Goal: Task Accomplishment & Management: Use online tool/utility

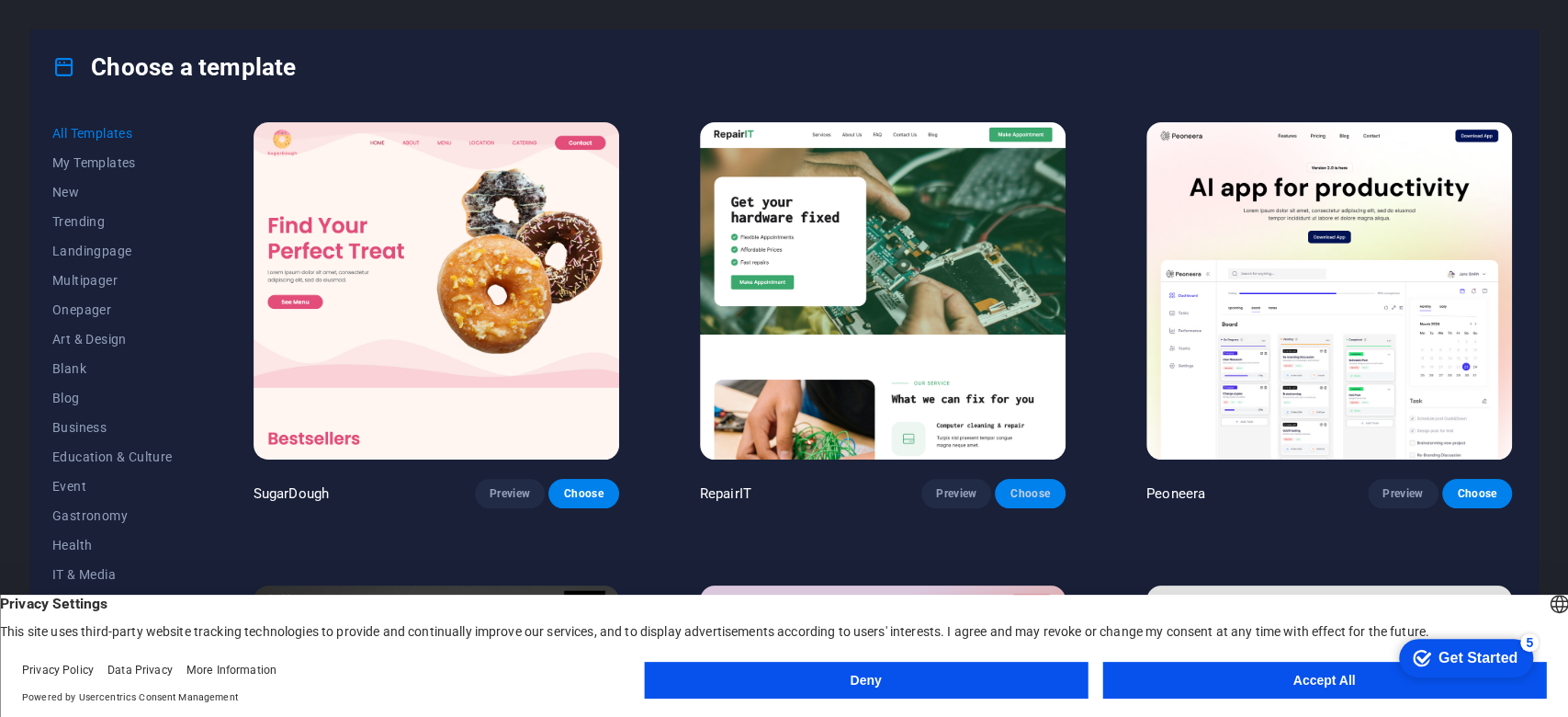
click at [1035, 491] on span "Choose" at bounding box center [1030, 493] width 41 height 14
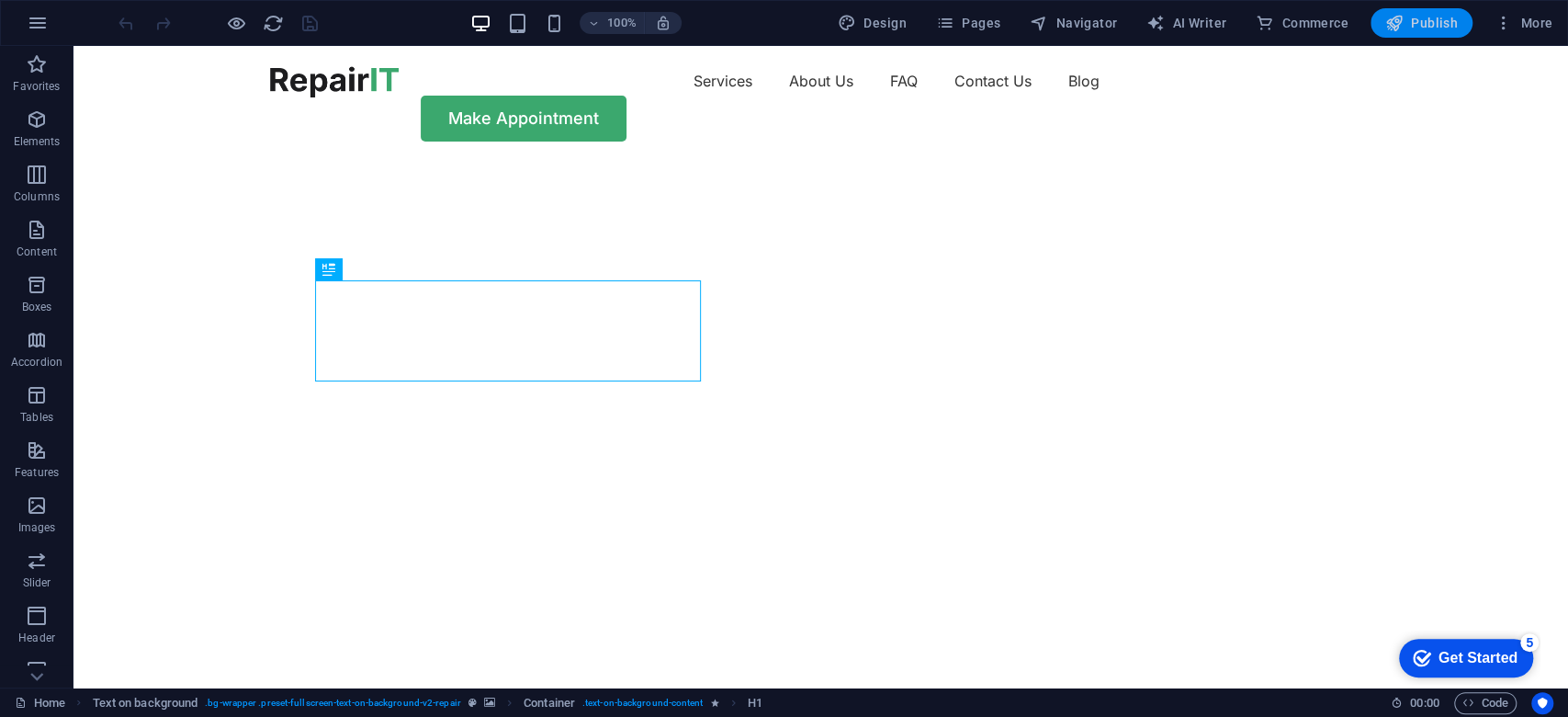
click at [0, 0] on span "Publish" at bounding box center [0, 0] width 0 height 0
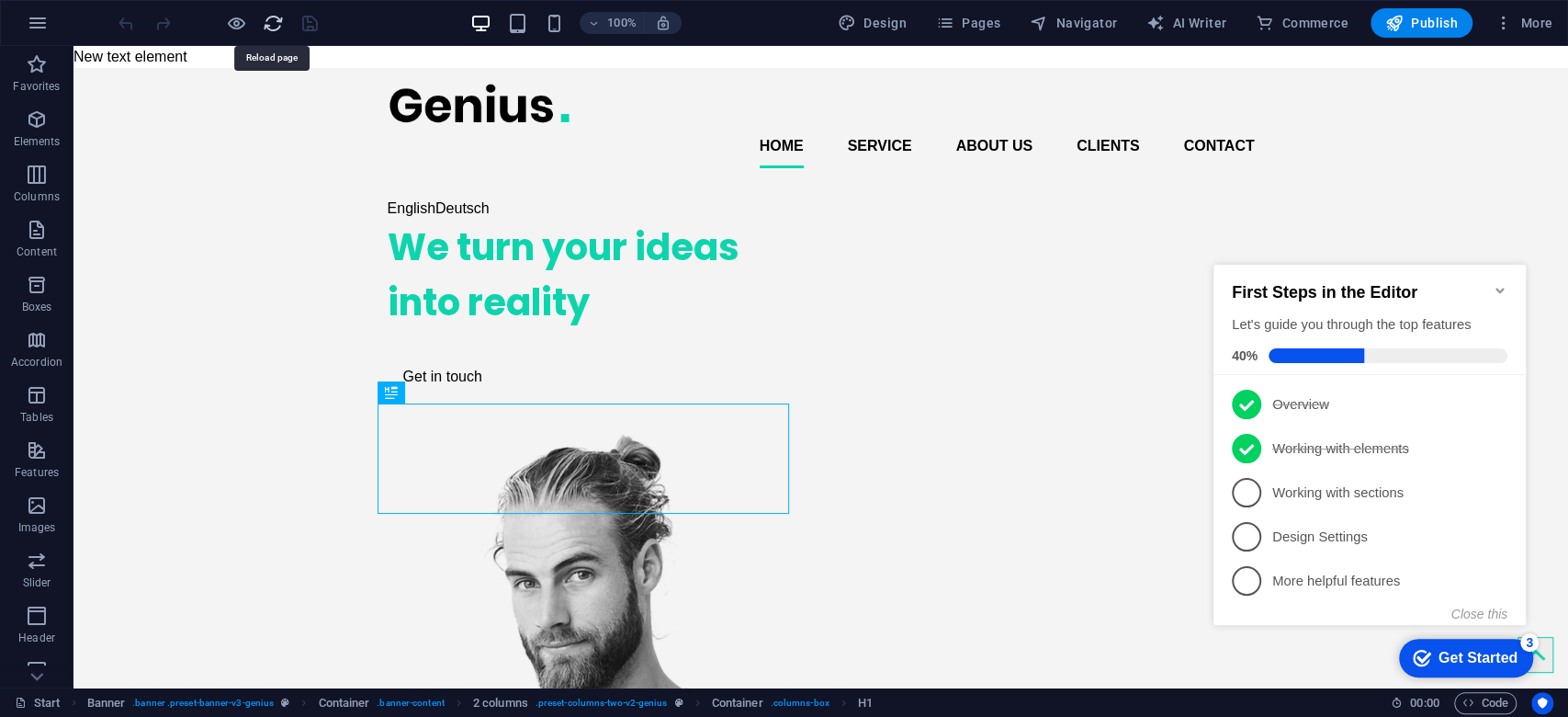
click at [264, 17] on icon "reload" at bounding box center [273, 24] width 21 height 21
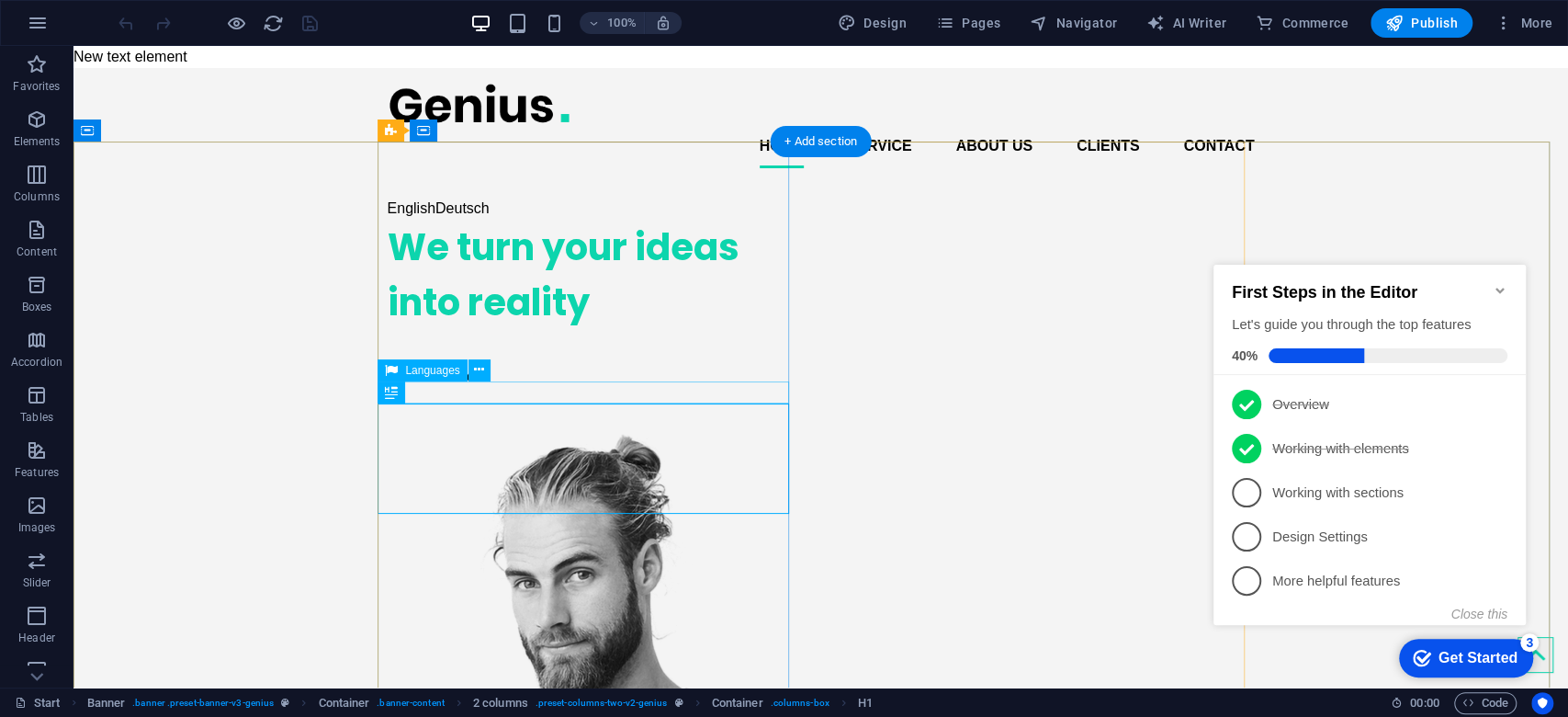
click at [454, 219] on div "English Deutsch" at bounding box center [594, 208] width 412 height 22
click at [449, 372] on span "Languages" at bounding box center [432, 370] width 54 height 11
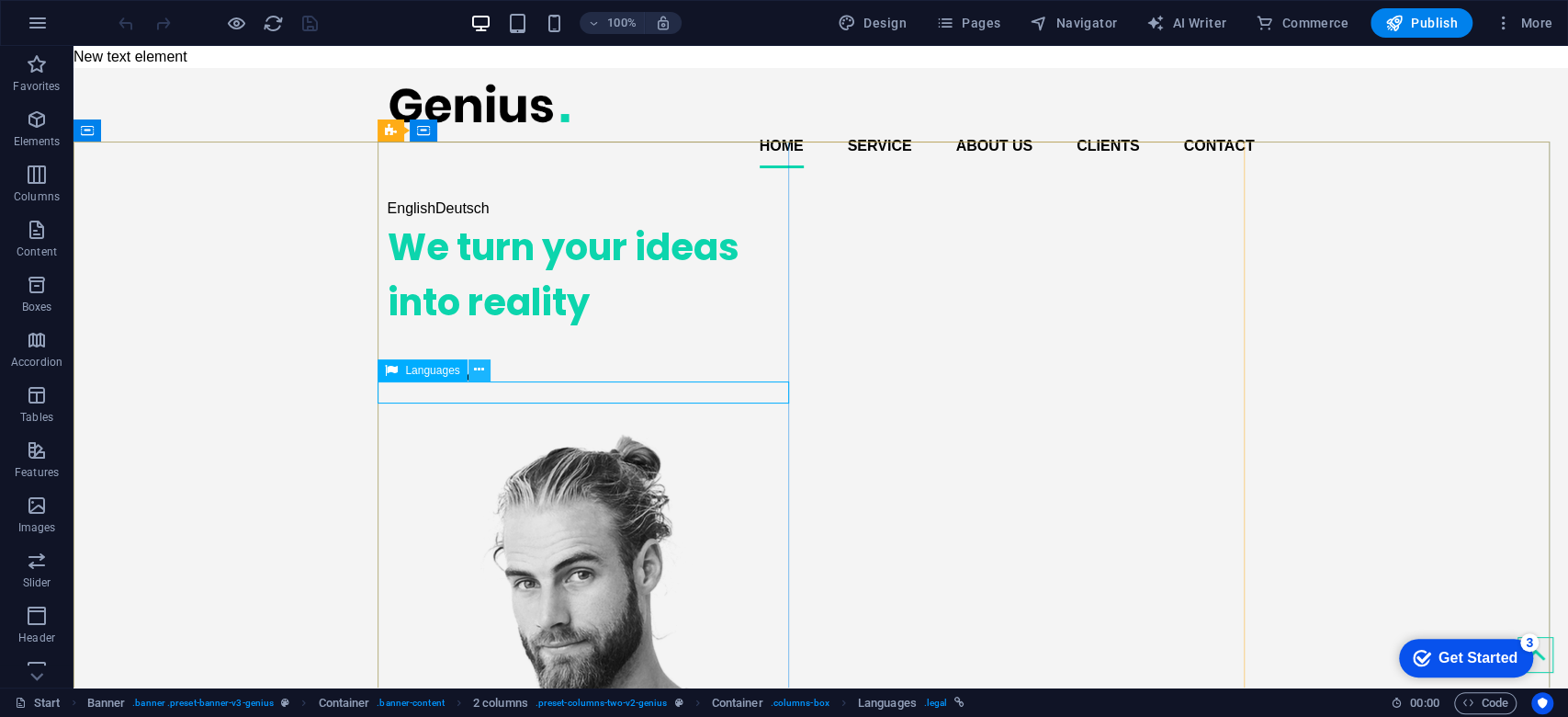
click at [0, 0] on icon at bounding box center [0, 0] width 0 height 0
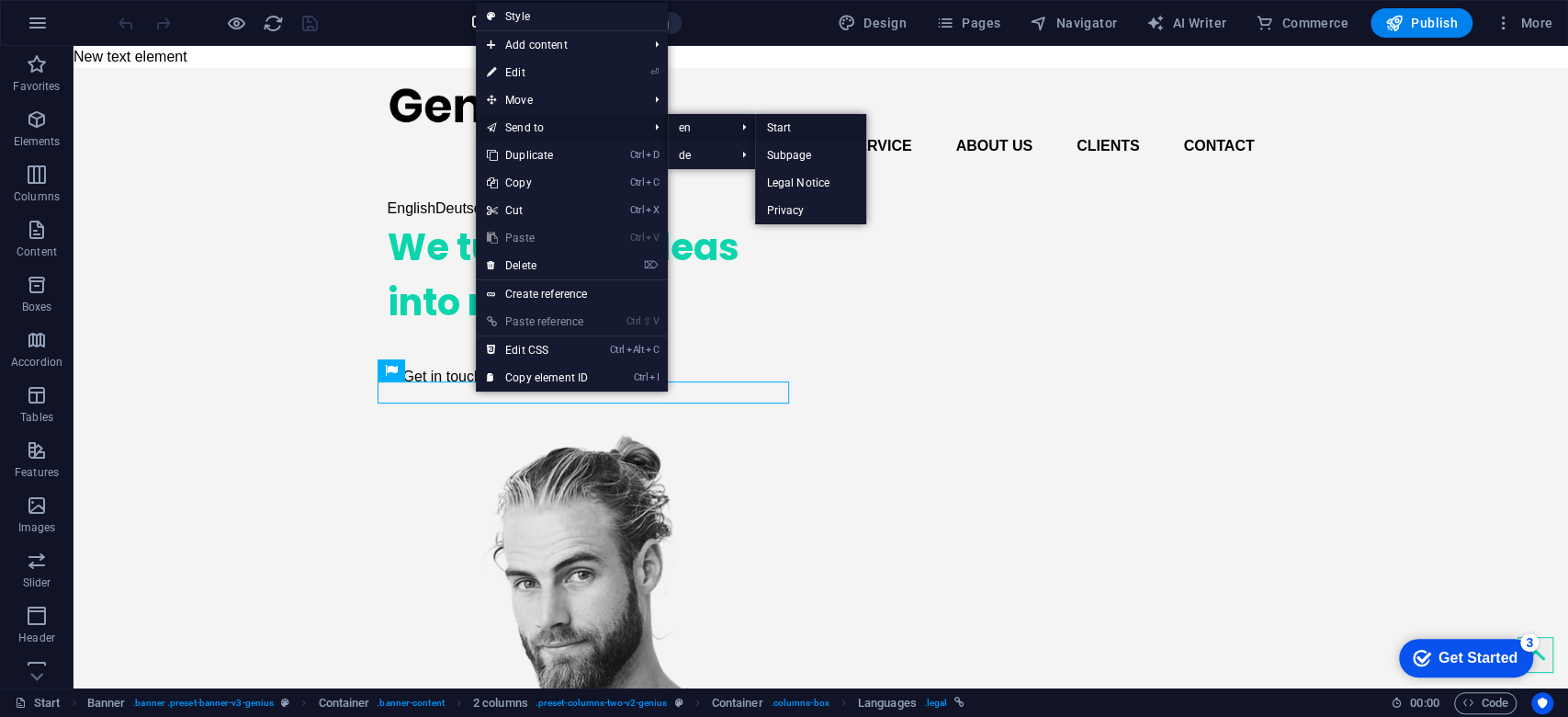
click at [787, 129] on link "Start" at bounding box center [811, 127] width 111 height 28
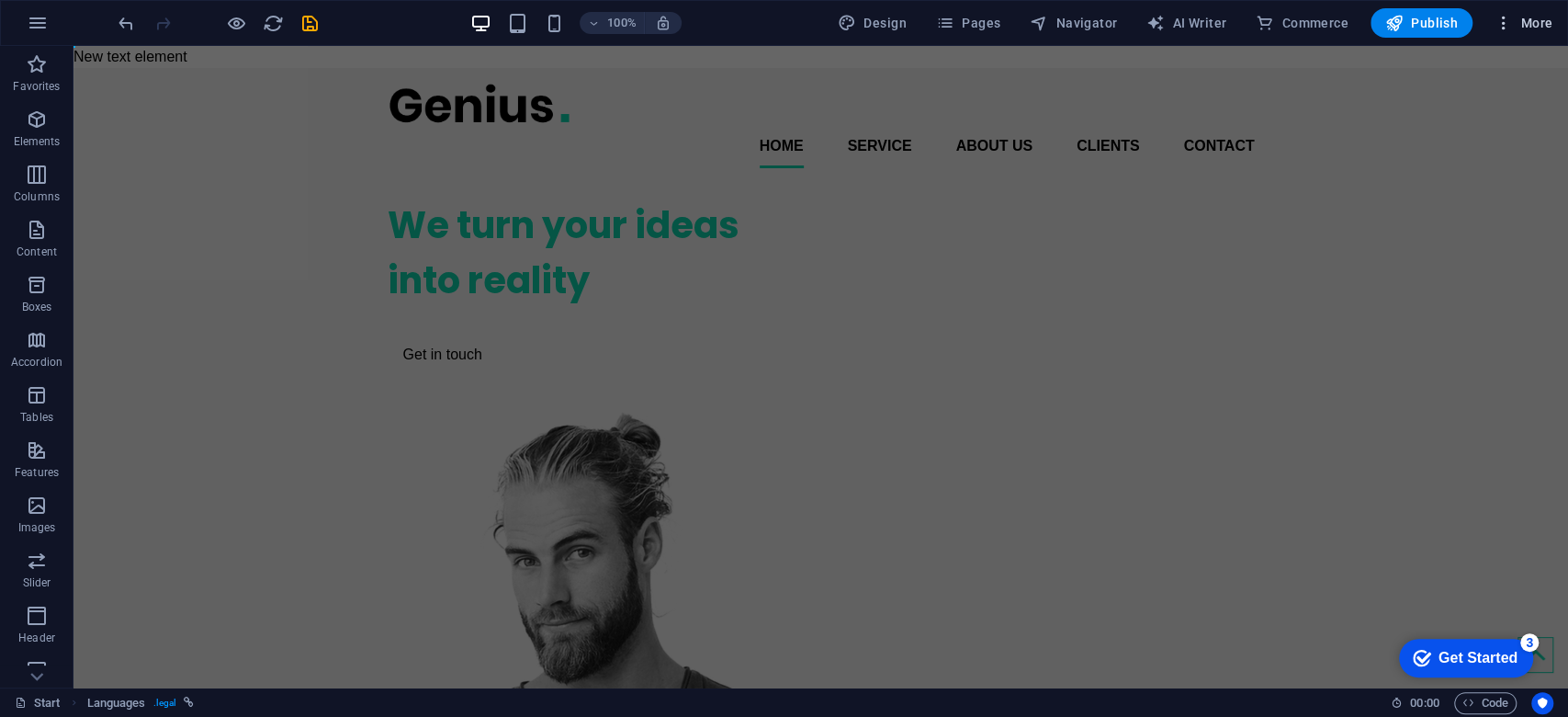
click at [0, 0] on span "More" at bounding box center [0, 0] width 0 height 0
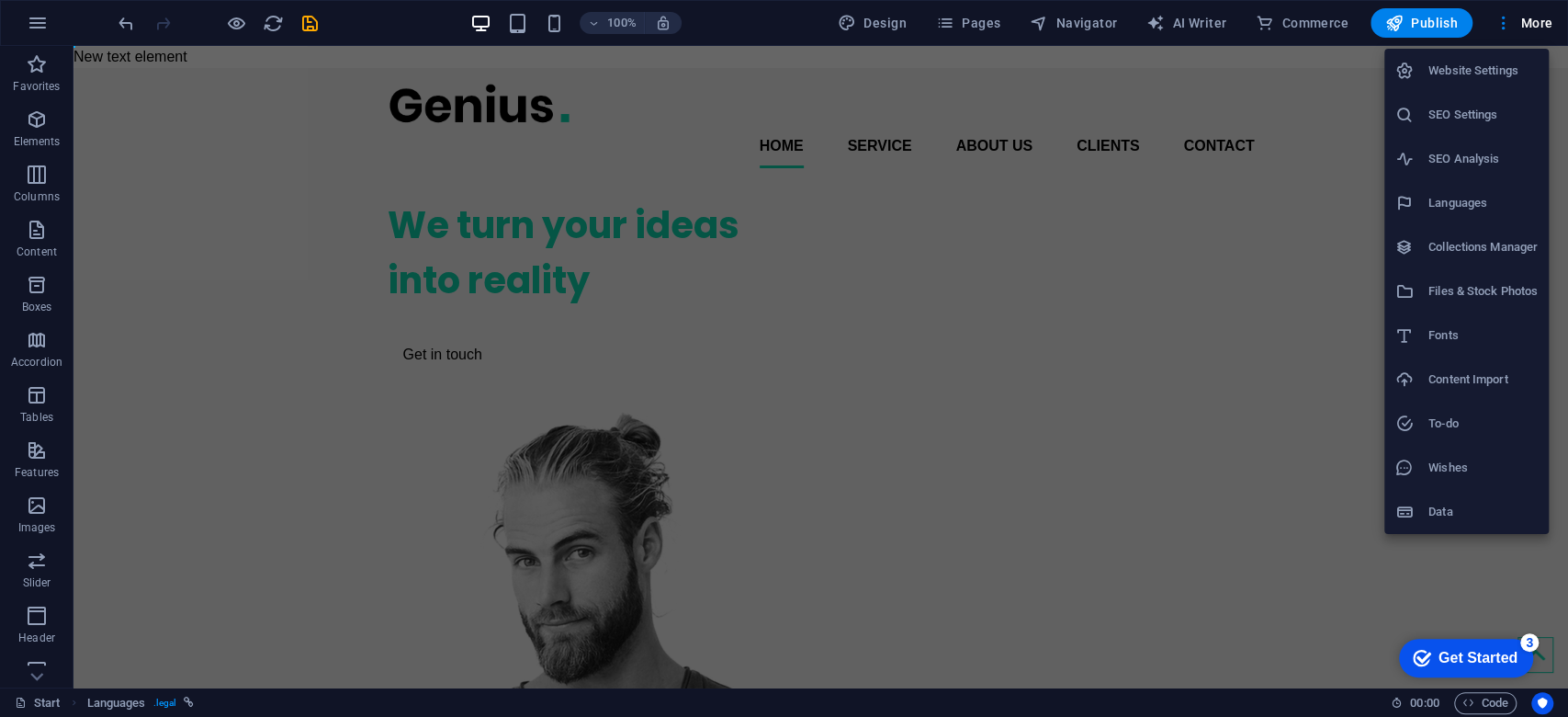
click at [1472, 198] on h6 "Languages" at bounding box center [1483, 202] width 109 height 22
select select "41"
select select "55"
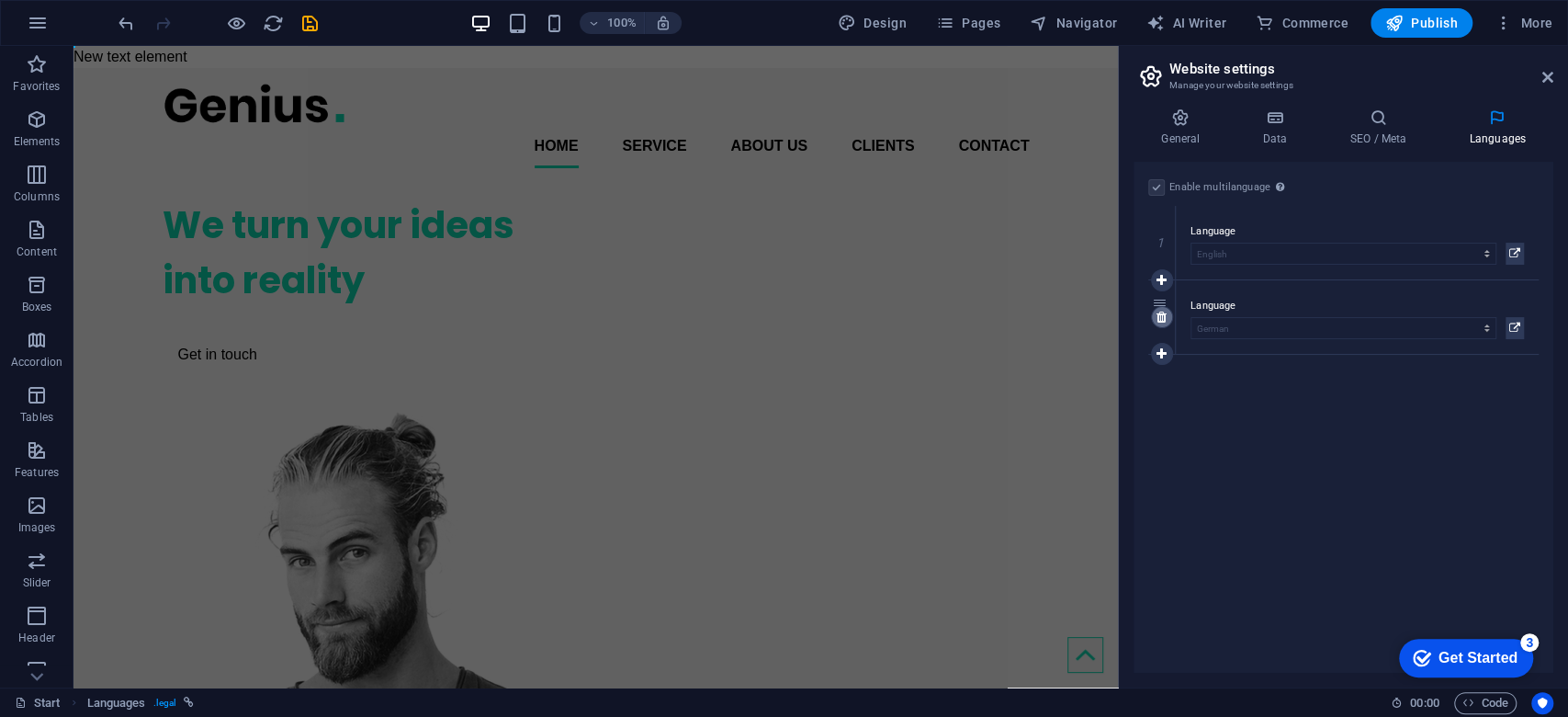
click at [1159, 313] on icon at bounding box center [1162, 317] width 10 height 13
click at [1157, 180] on label at bounding box center [1156, 187] width 16 height 16
click at [0, 0] on input "Enable multilanguage To disable multilanguage delete all languages until only o…" at bounding box center [0, 0] width 0 height 0
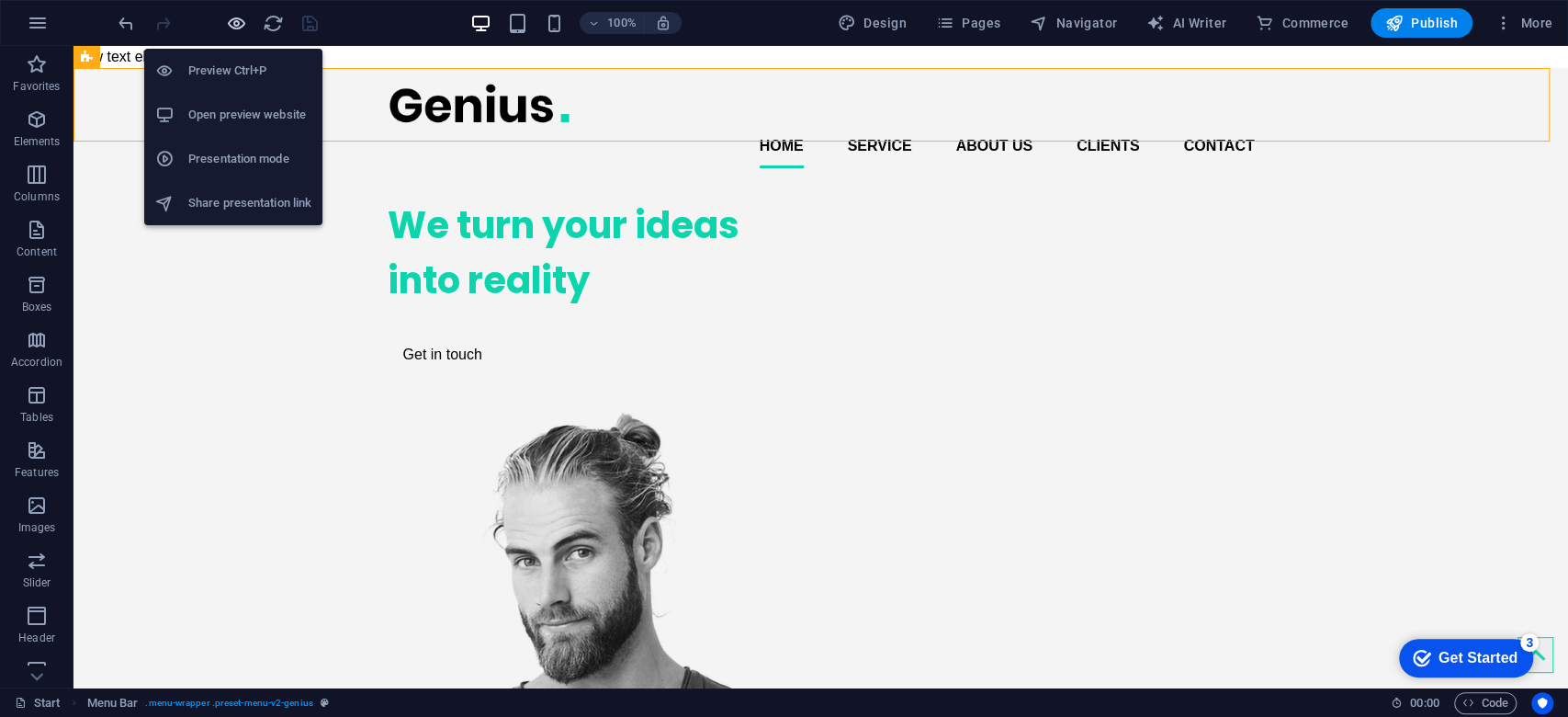
click at [234, 28] on icon "button" at bounding box center [236, 24] width 21 height 21
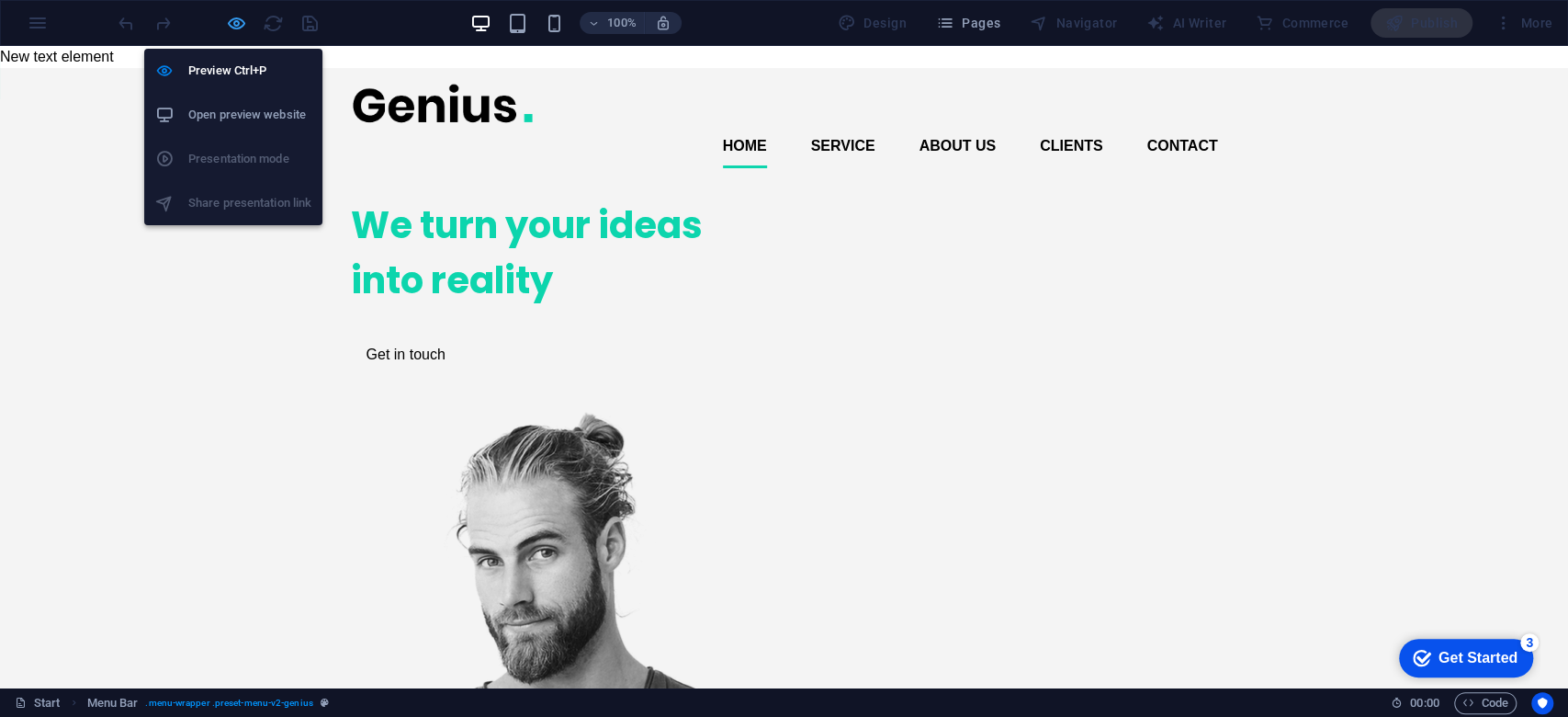
click at [237, 22] on icon "button" at bounding box center [236, 24] width 21 height 21
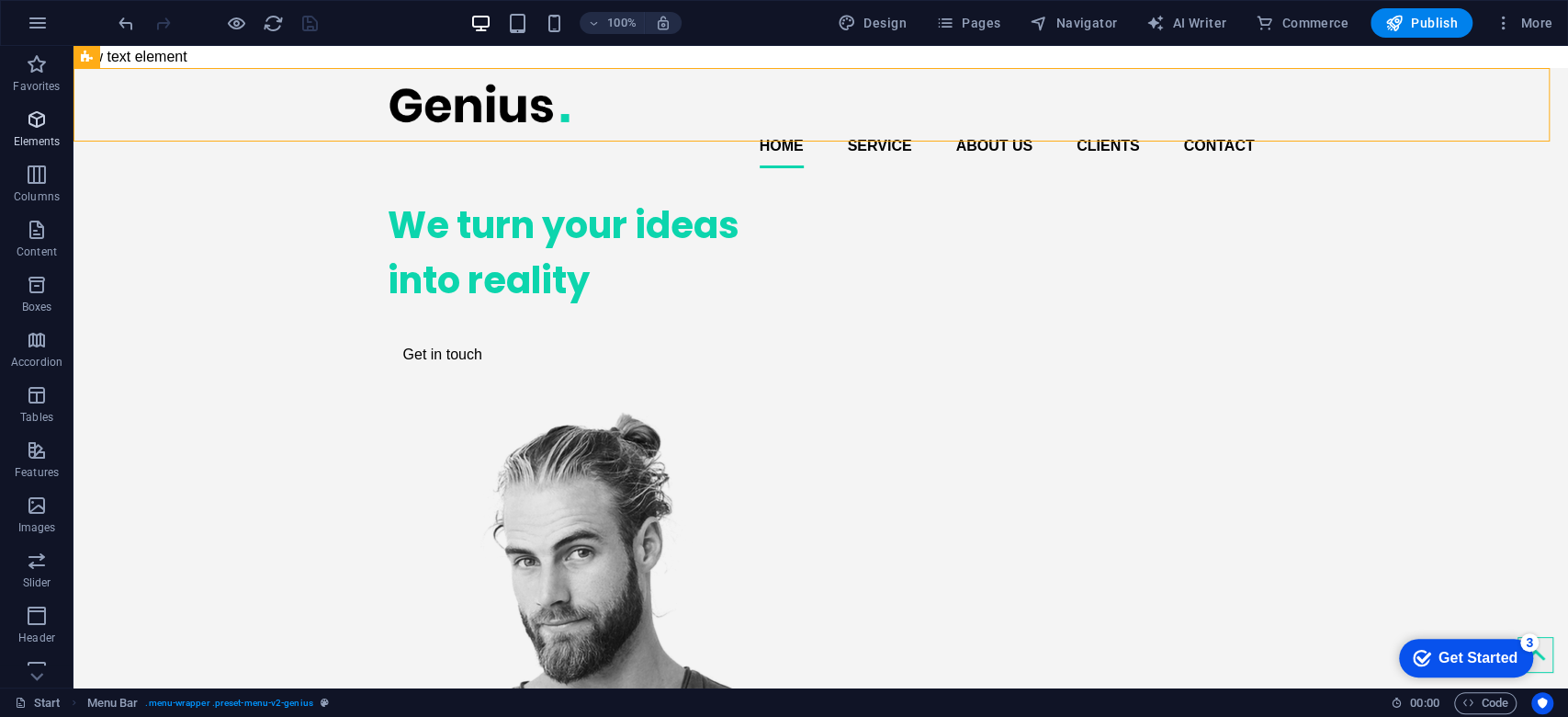
click at [30, 126] on icon "button" at bounding box center [36, 119] width 22 height 22
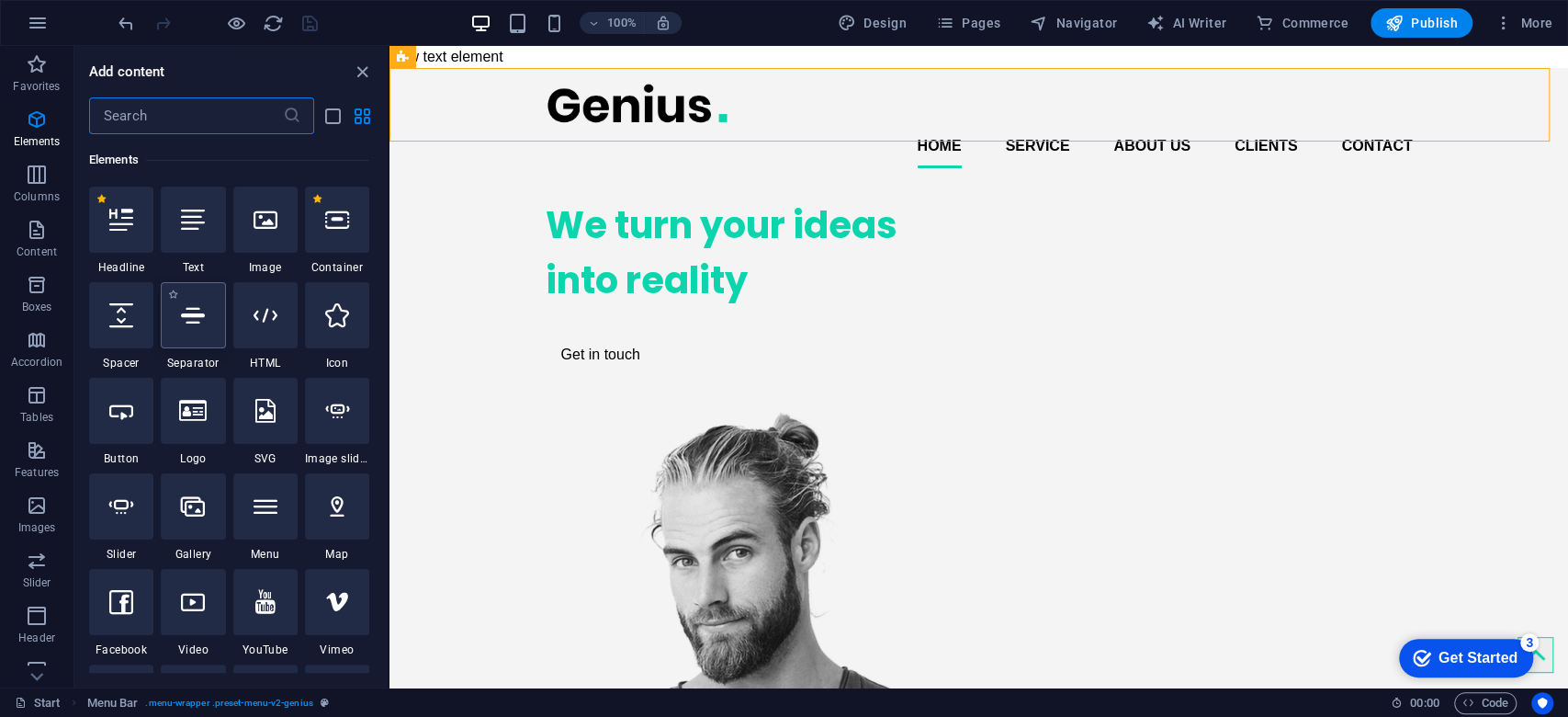
scroll to position [196, 0]
click at [121, 228] on icon at bounding box center [121, 219] width 24 height 24
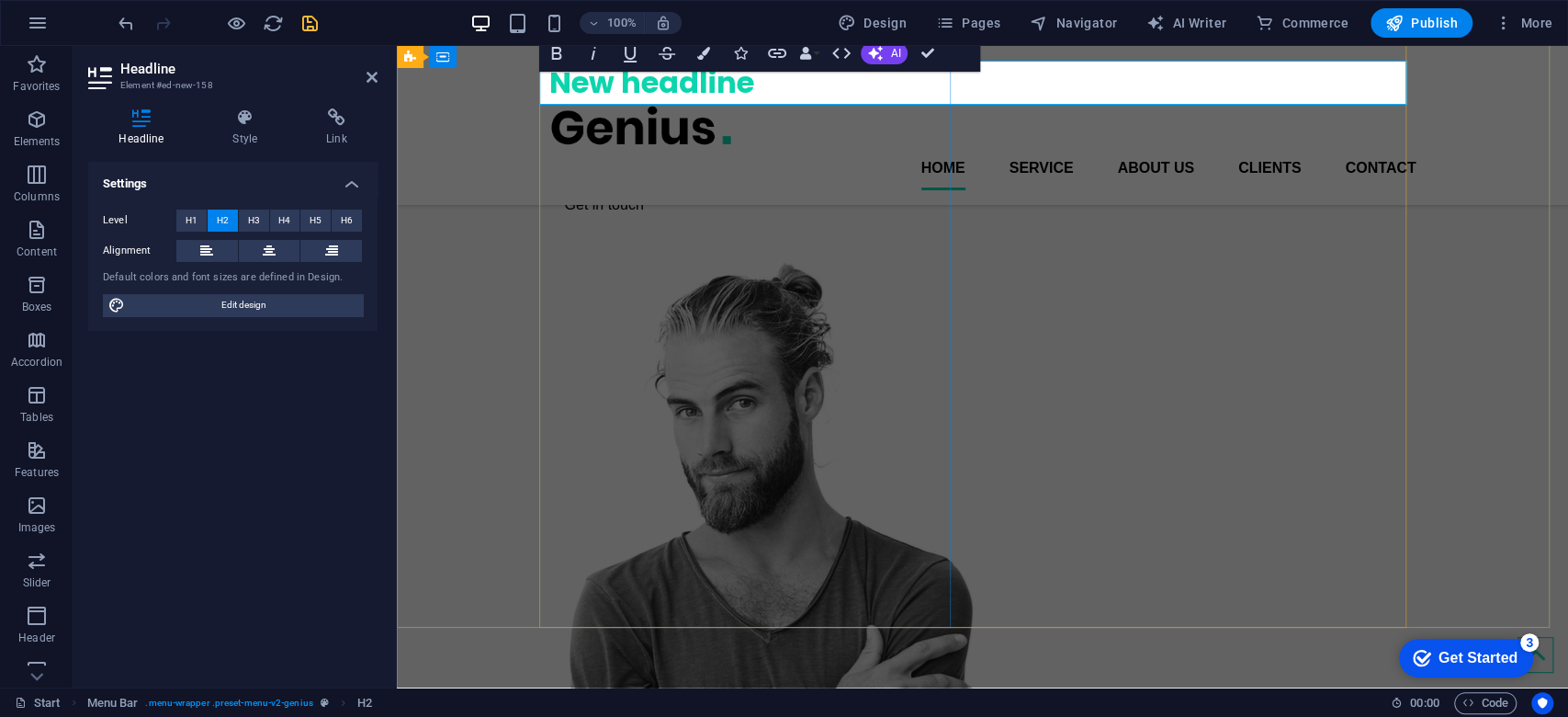
scroll to position [71, 0]
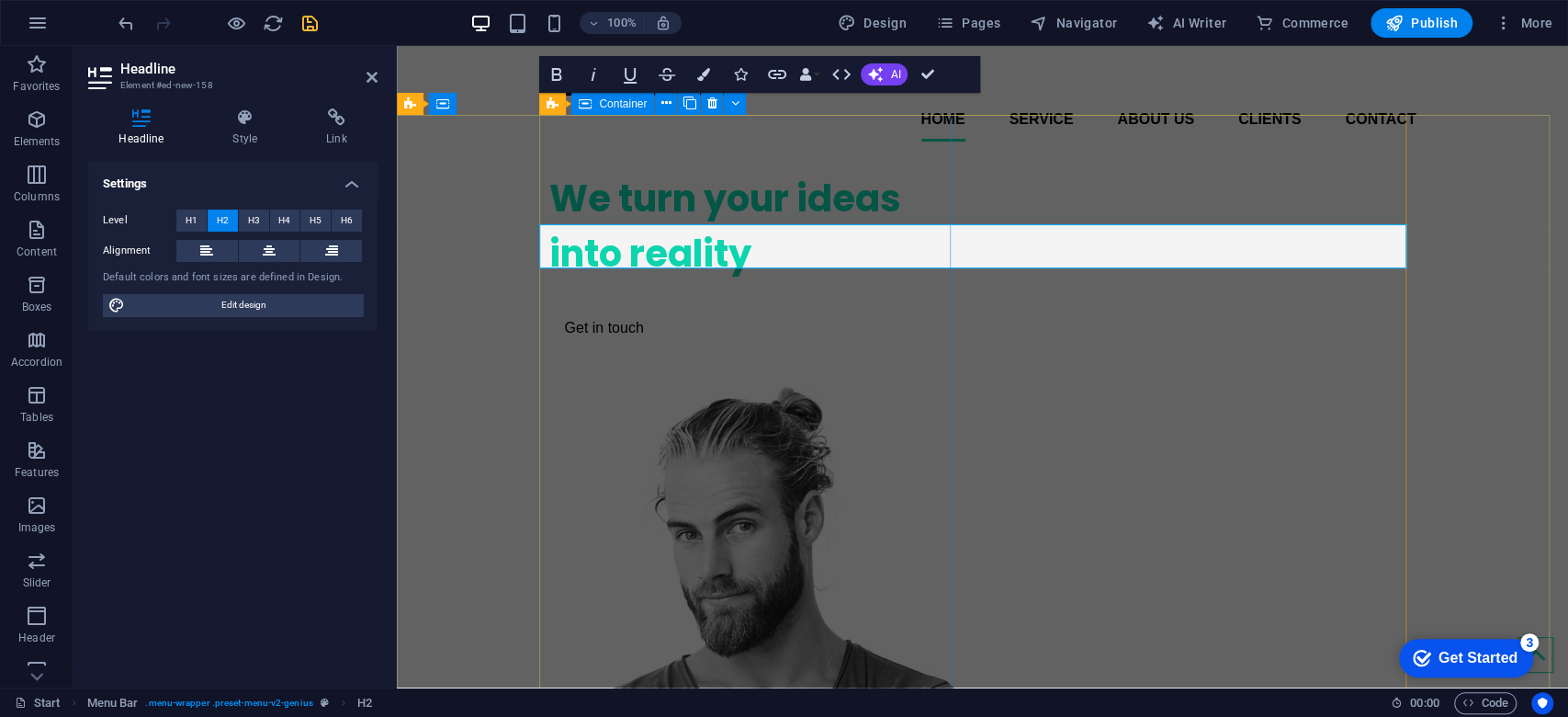
click at [673, 240] on div "We turn your ideas into reality Get in touch" at bounding box center [756, 259] width 412 height 206
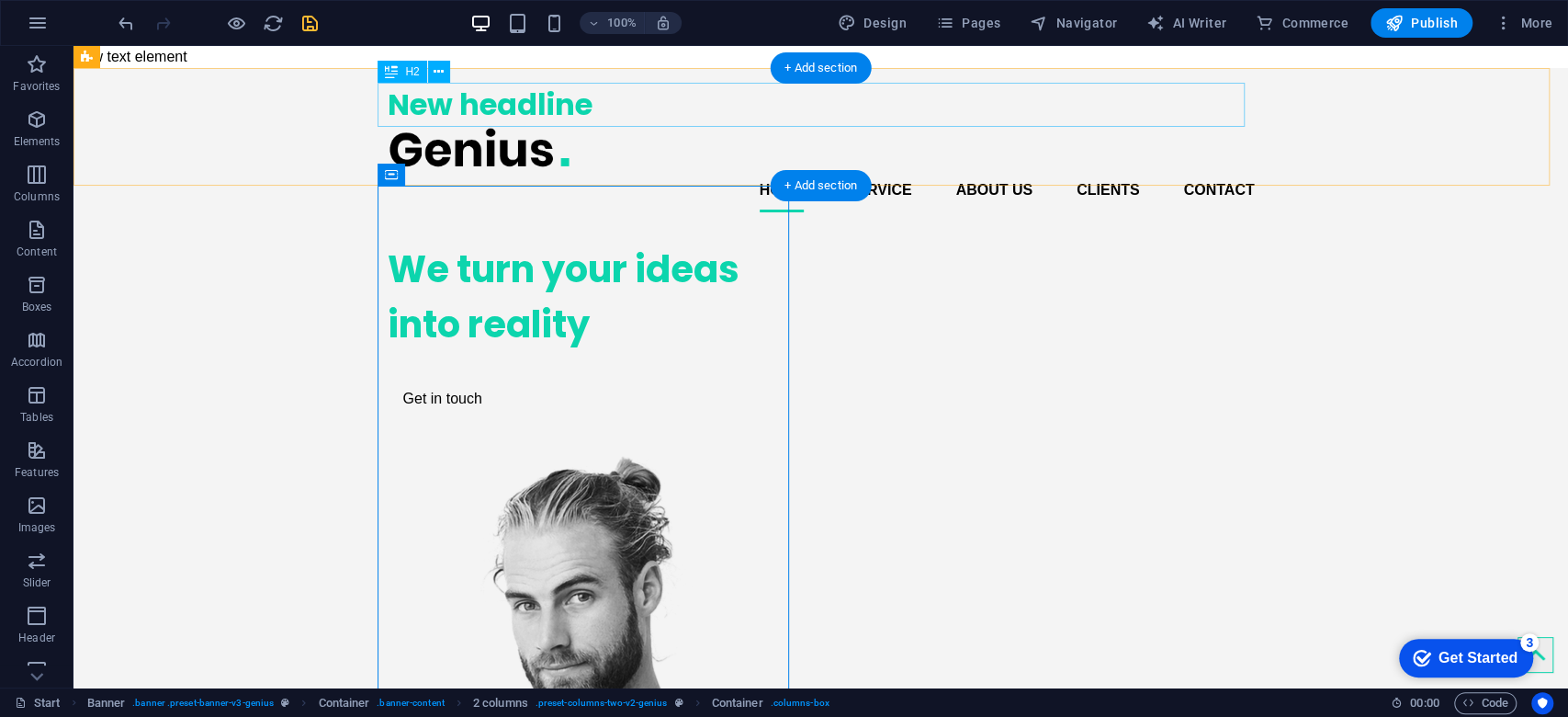
click at [518, 105] on div "New headline" at bounding box center [822, 104] width 868 height 44
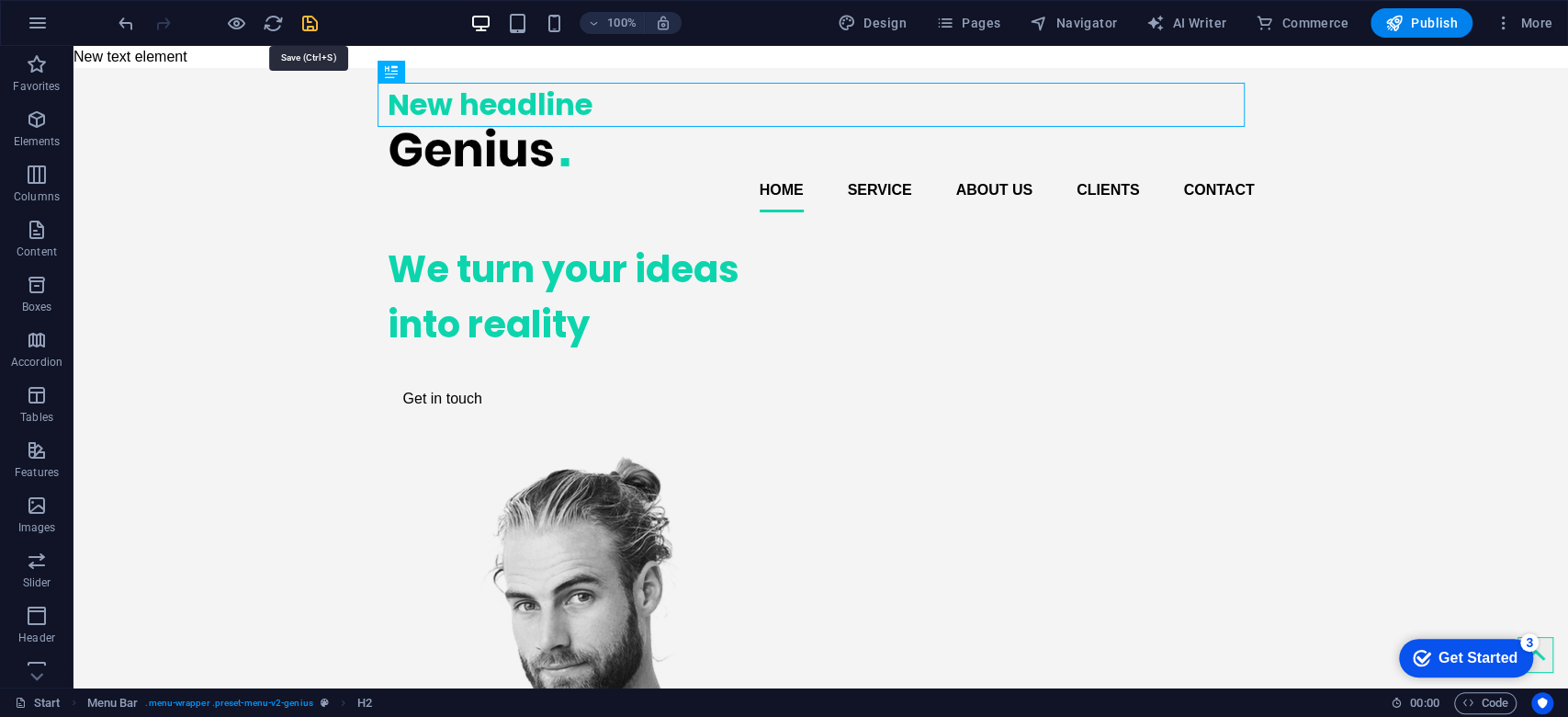
click at [313, 18] on icon "save" at bounding box center [310, 24] width 21 height 21
